Goal: Information Seeking & Learning: Learn about a topic

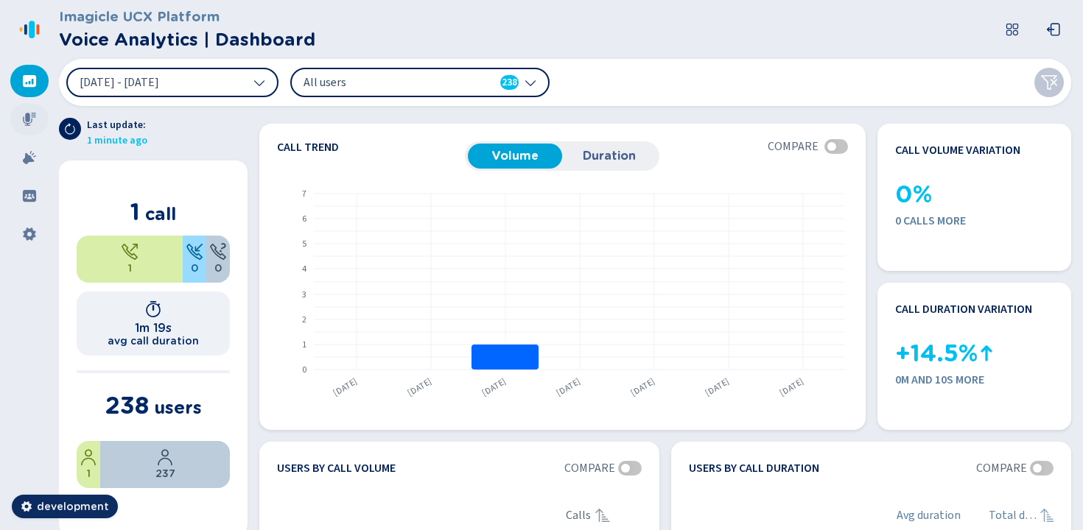
click at [40, 123] on div at bounding box center [29, 119] width 38 height 32
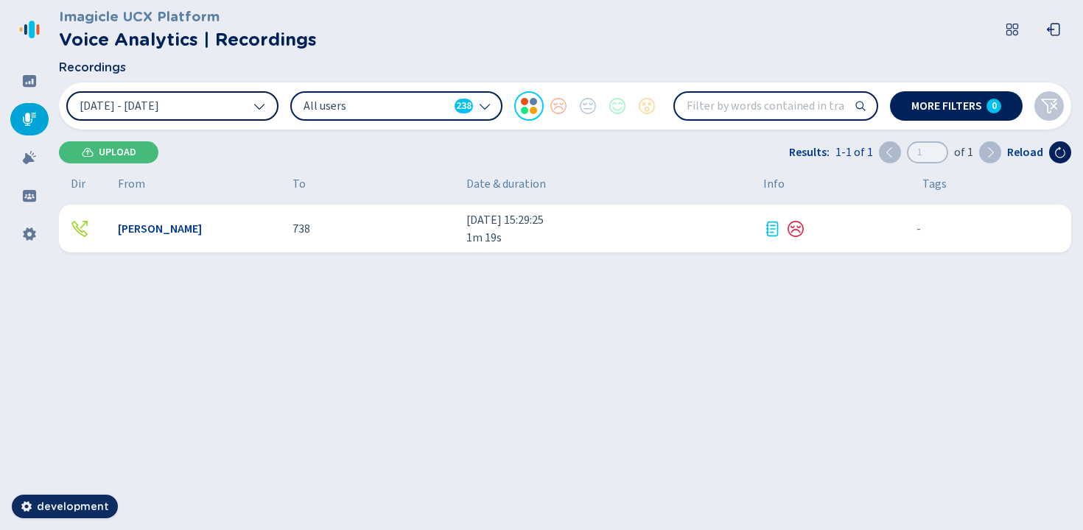
click at [264, 110] on icon at bounding box center [259, 106] width 12 height 12
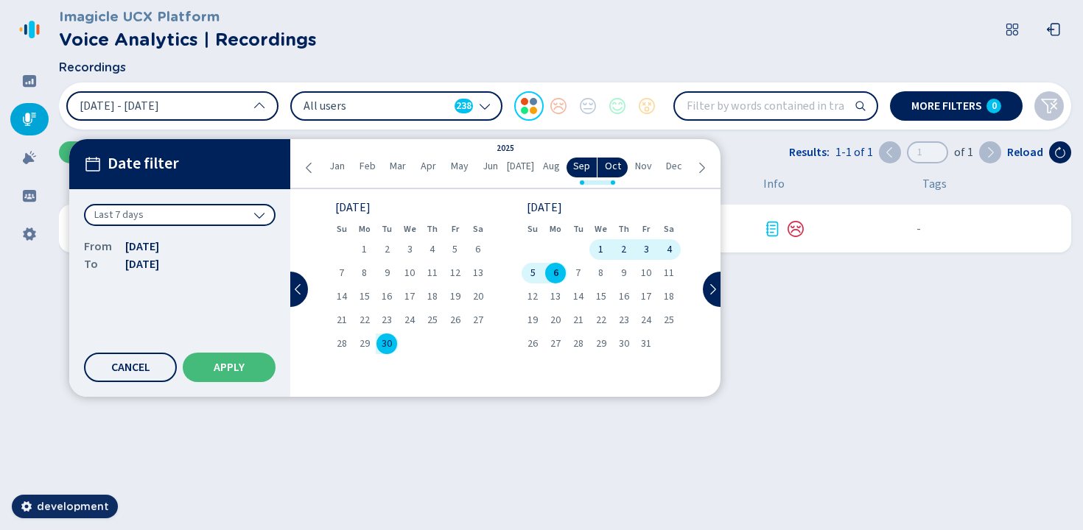
click at [241, 209] on div "Last 7 days" at bounding box center [180, 215] width 192 height 22
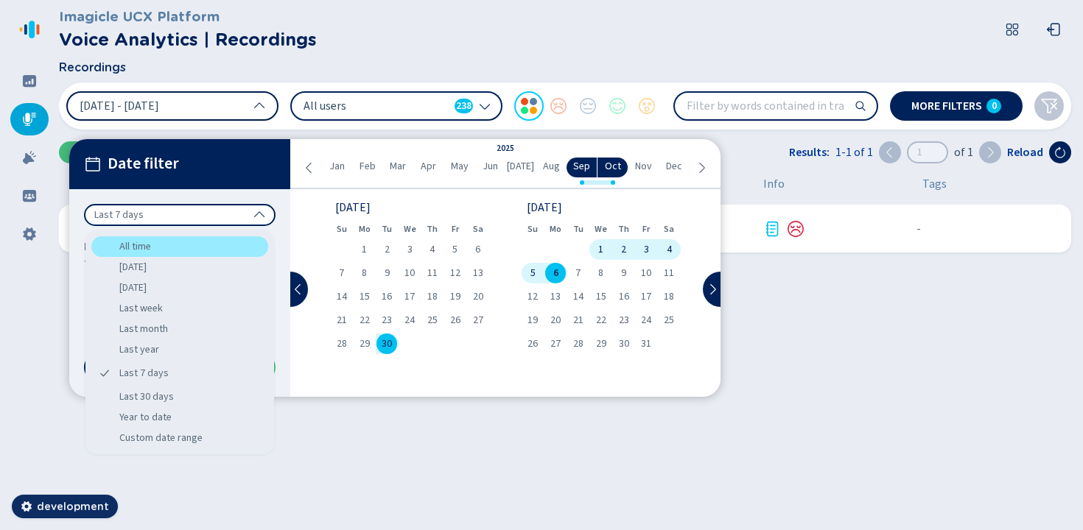
click at [223, 251] on div "All time" at bounding box center [179, 246] width 177 height 21
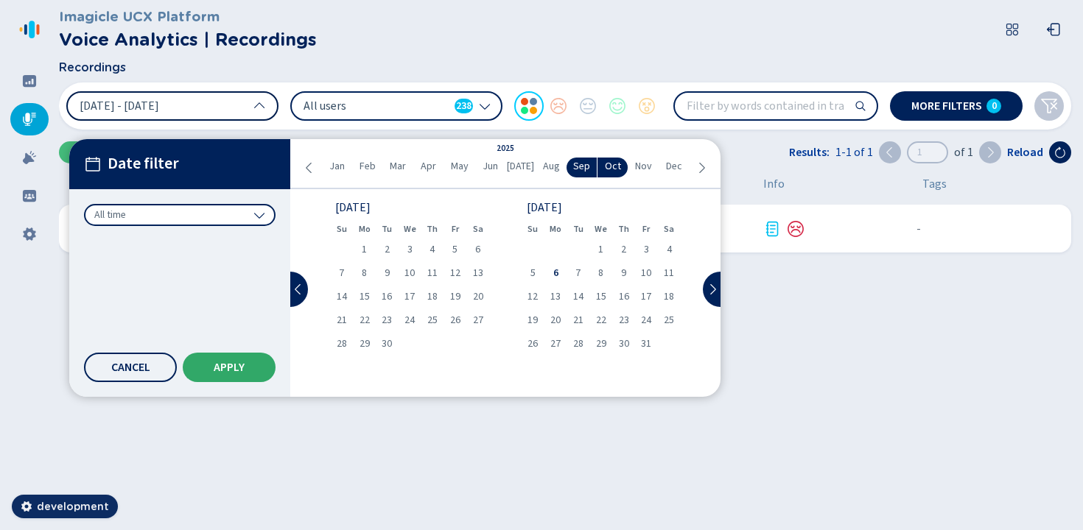
click at [236, 359] on button "Apply" at bounding box center [229, 367] width 93 height 29
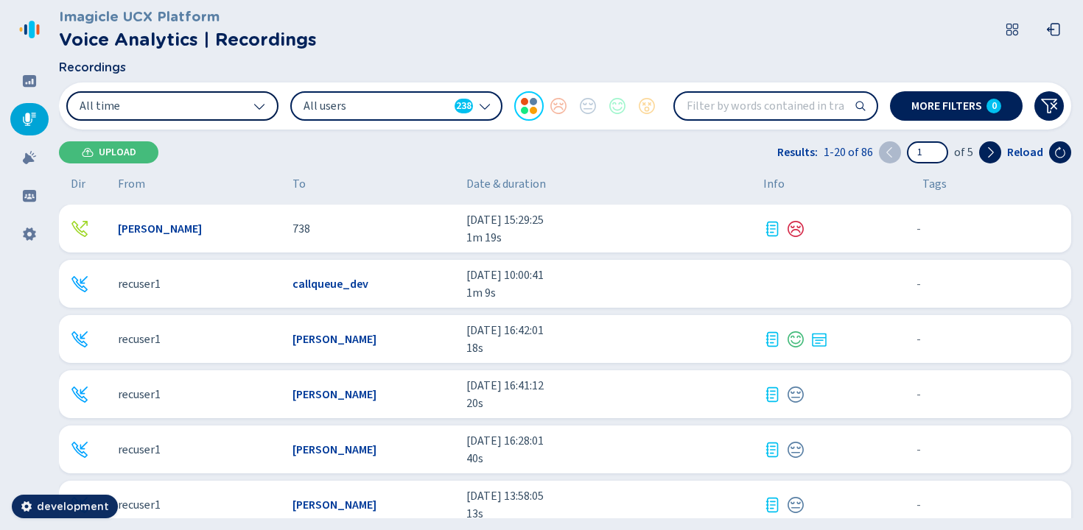
click at [239, 99] on button "All time" at bounding box center [172, 105] width 212 height 29
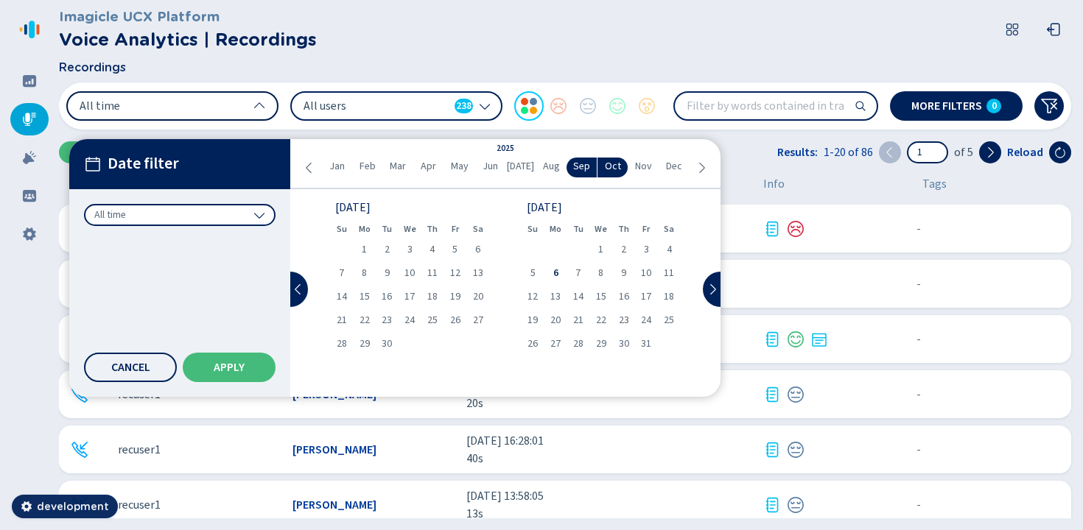
click at [239, 99] on button "All time" at bounding box center [172, 105] width 212 height 29
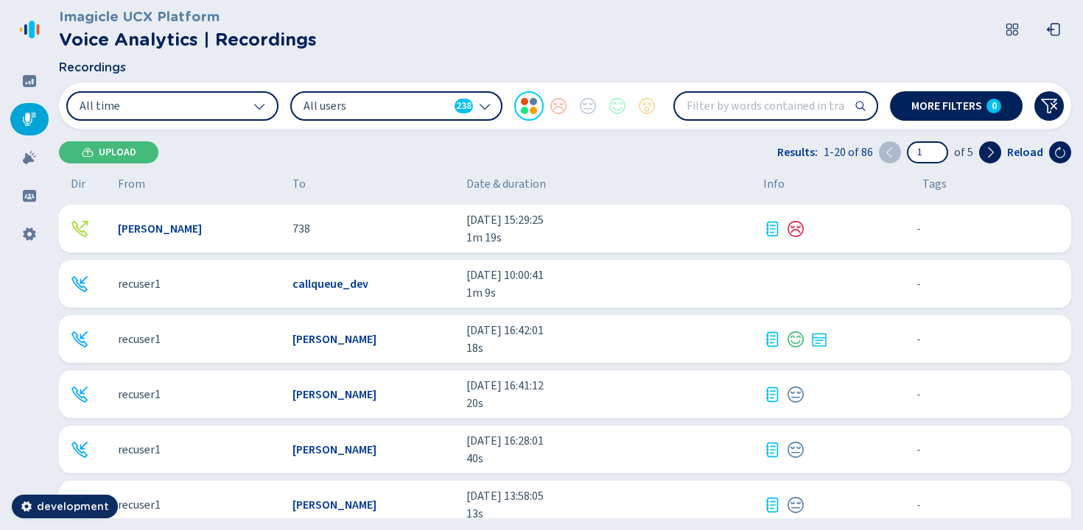
click at [449, 110] on div "All users 238" at bounding box center [388, 106] width 169 height 16
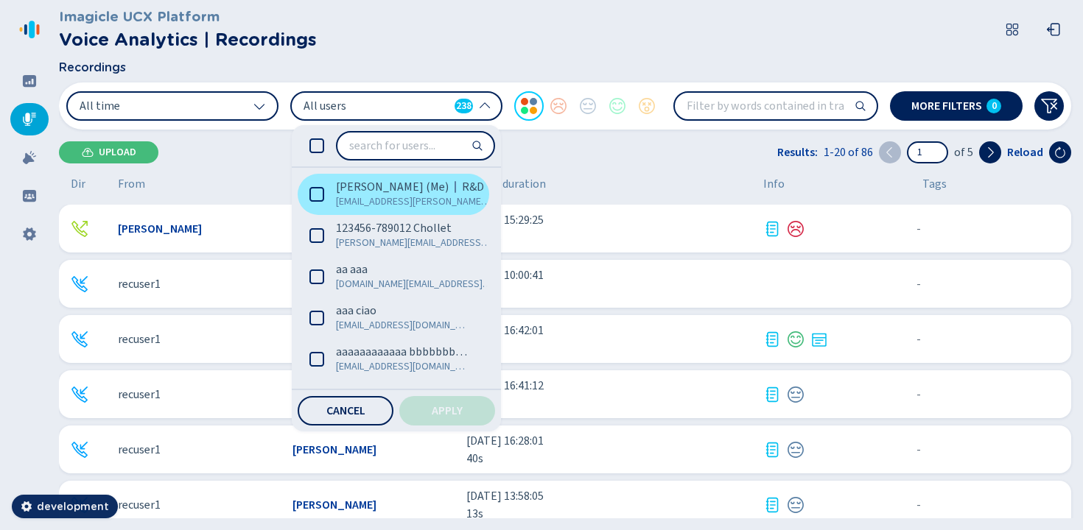
click at [360, 190] on span "[PERSON_NAME] (Me)" at bounding box center [392, 187] width 113 height 15
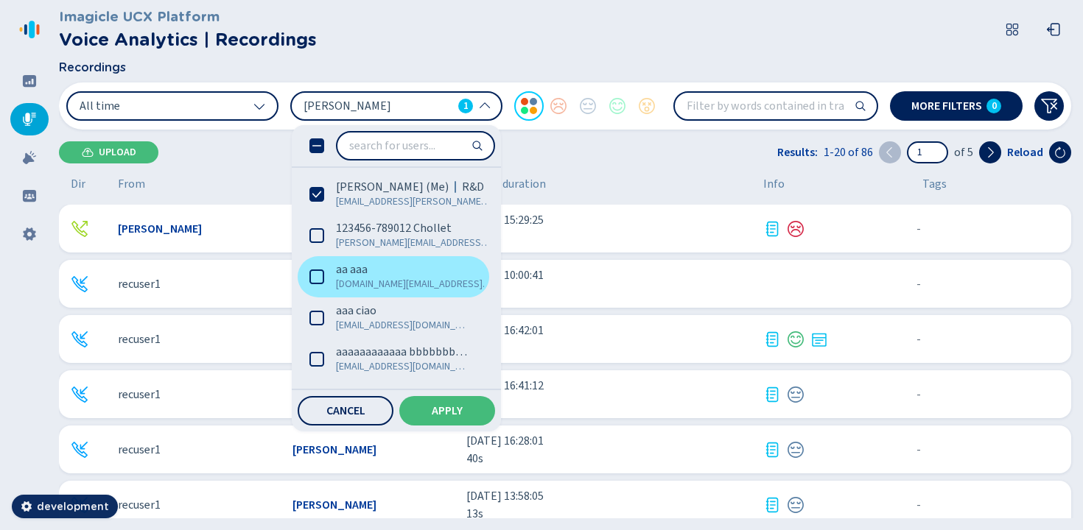
click at [354, 278] on span "[DOMAIN_NAME][EMAIL_ADDRESS][DOMAIN_NAME]" at bounding box center [414, 284] width 156 height 15
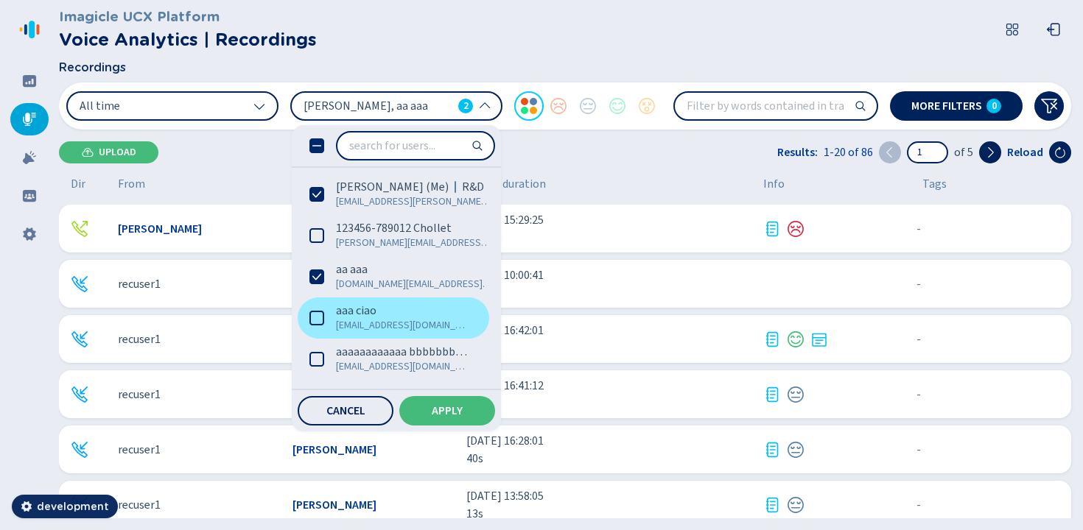
click at [356, 316] on span "aaa ciao" at bounding box center [356, 311] width 41 height 15
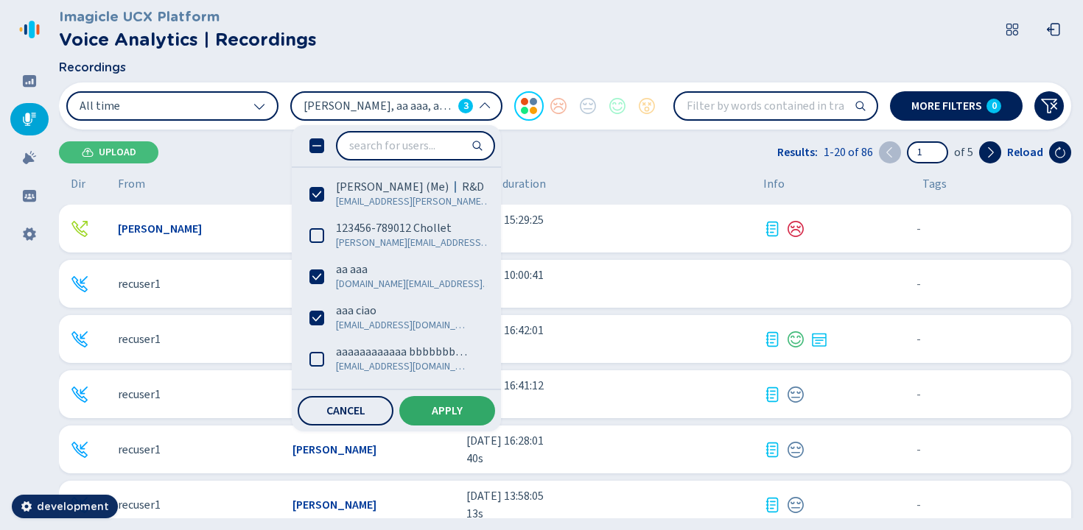
click at [462, 408] on span "Apply" at bounding box center [447, 411] width 31 height 12
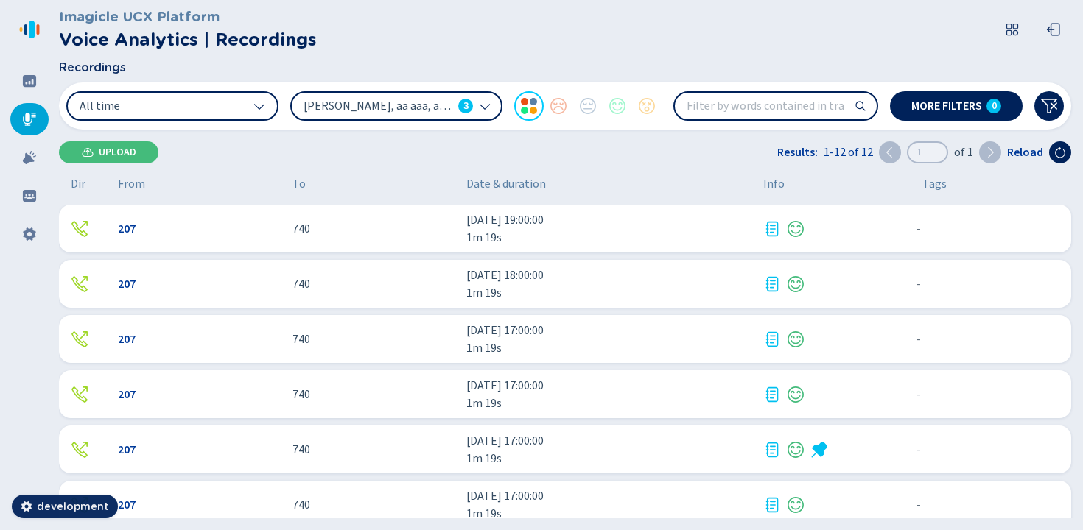
click at [483, 108] on icon at bounding box center [485, 107] width 10 height 6
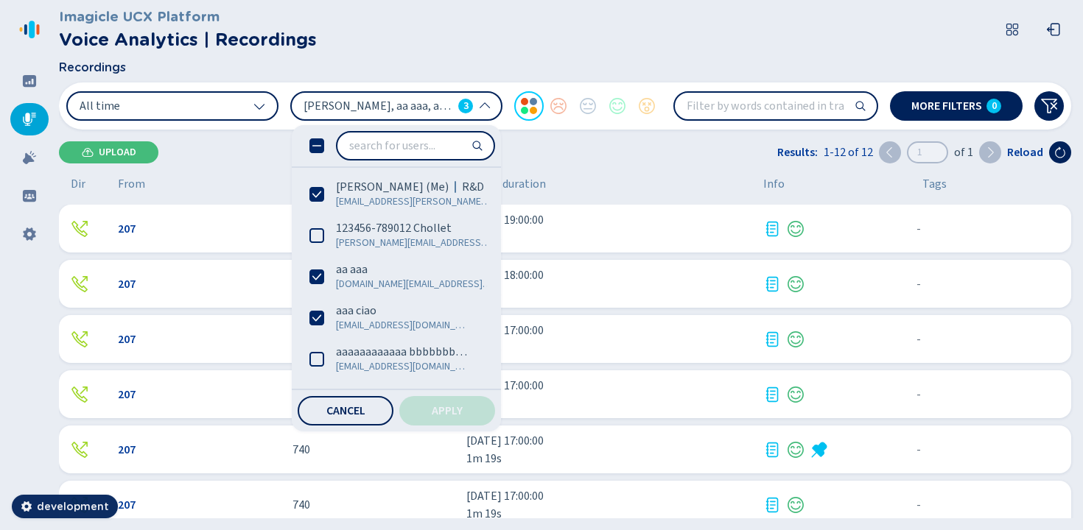
click at [318, 148] on icon at bounding box center [316, 146] width 15 height 15
click at [458, 399] on button "Apply" at bounding box center [447, 410] width 96 height 29
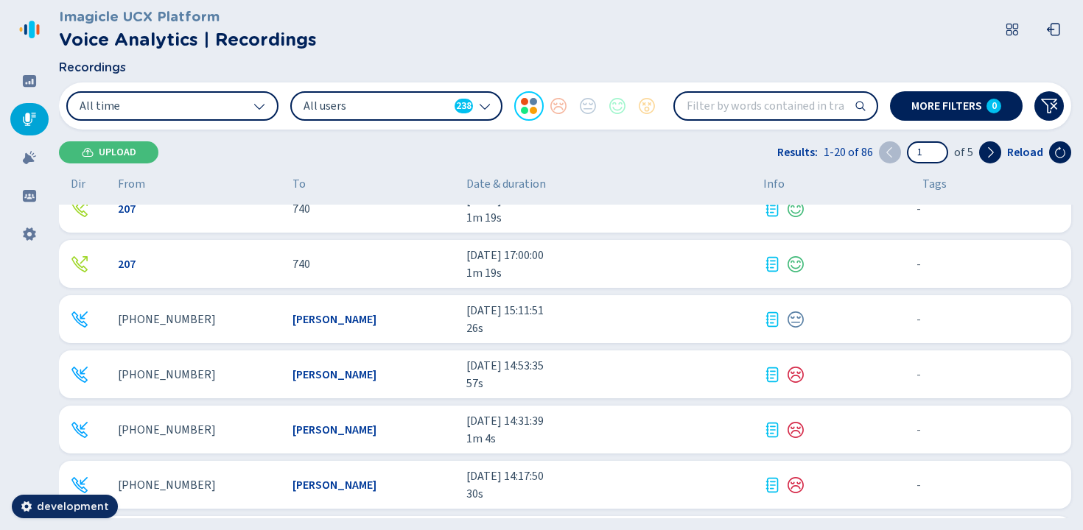
scroll to position [750, 0]
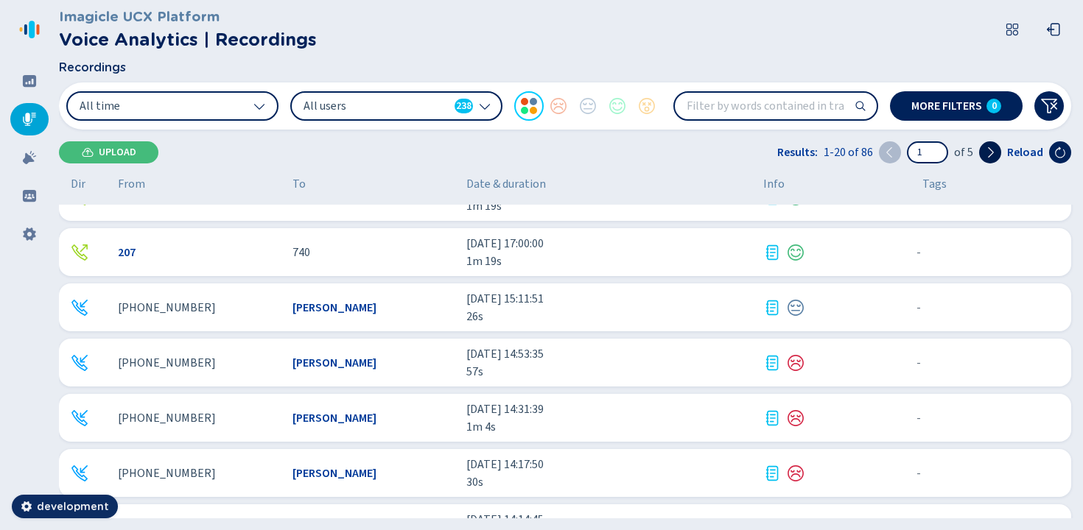
click at [990, 148] on icon at bounding box center [991, 152] width 6 height 10
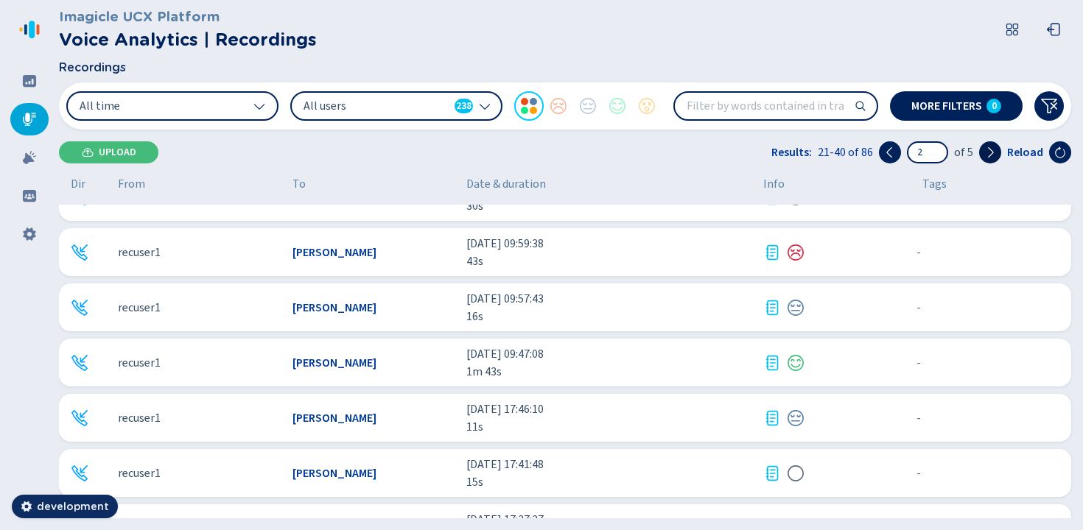
click at [988, 162] on button at bounding box center [990, 152] width 22 height 22
type input "3"
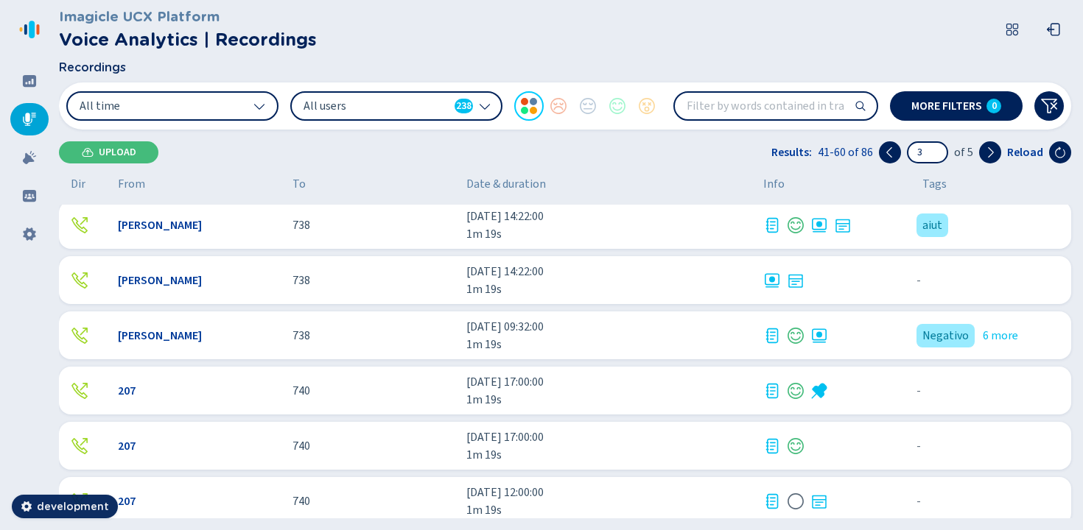
scroll to position [616, 0]
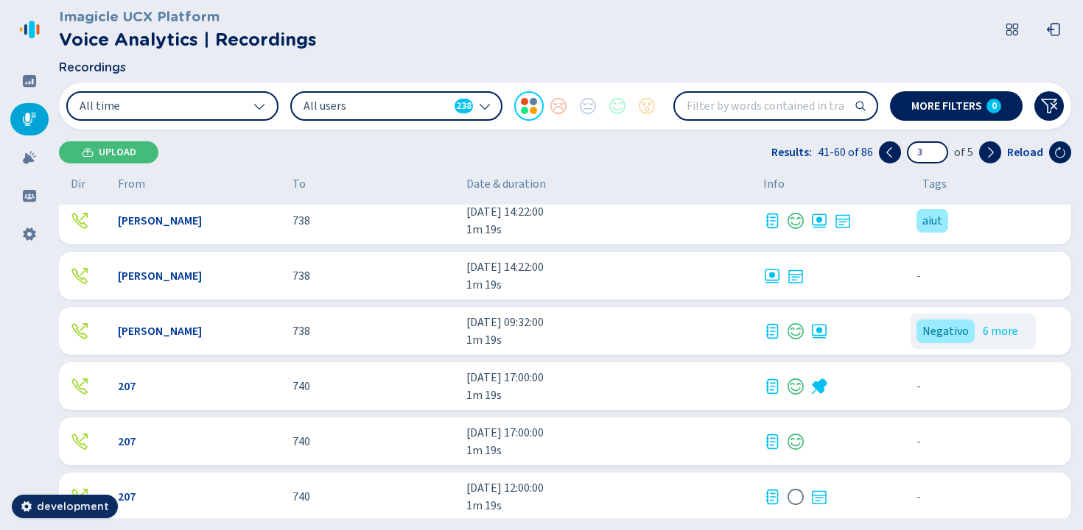
click at [881, 335] on div at bounding box center [831, 332] width 136 height 18
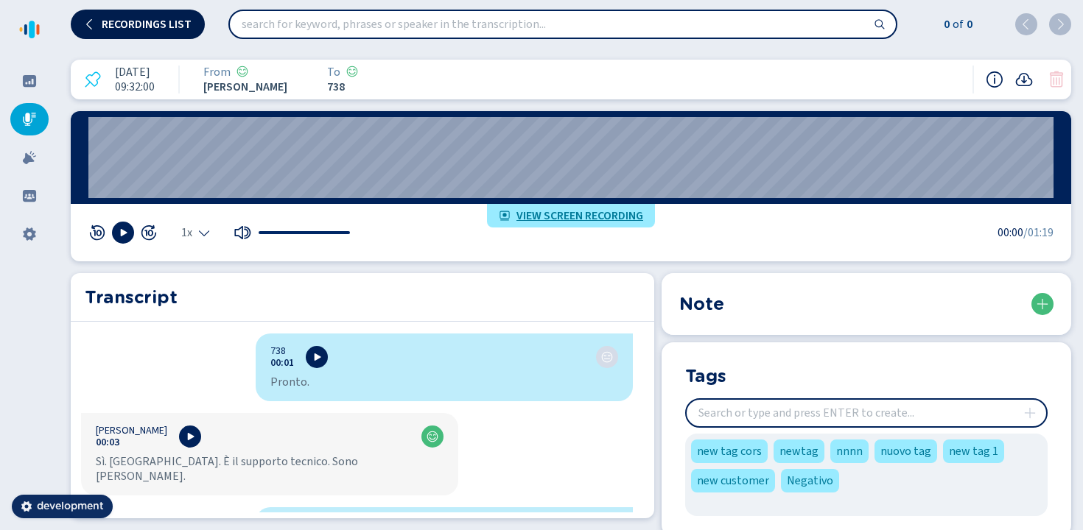
click at [146, 30] on button "Recordings list" at bounding box center [138, 24] width 134 height 29
